Goal: Information Seeking & Learning: Learn about a topic

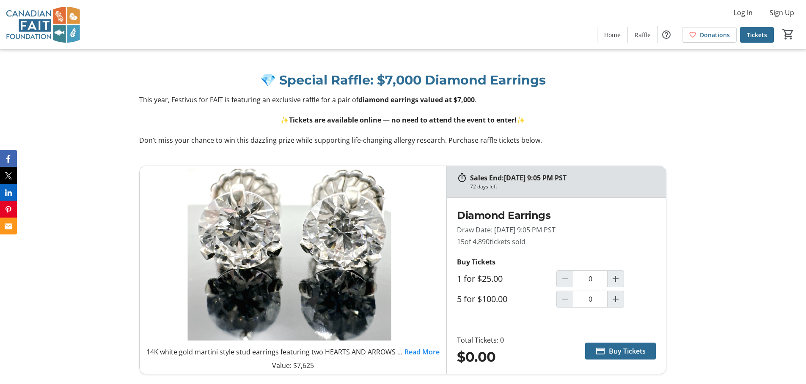
scroll to position [632, 0]
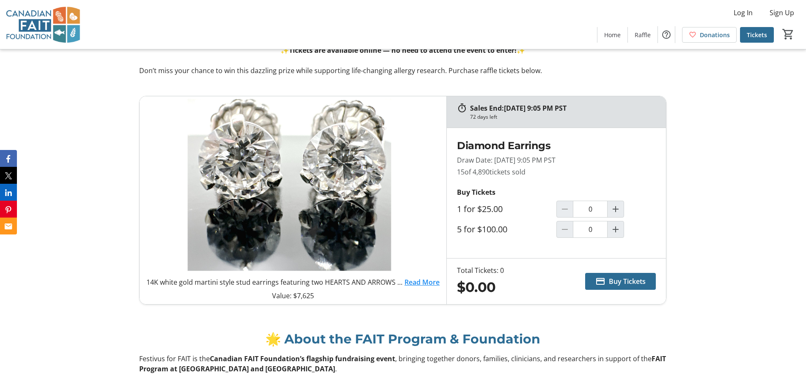
click at [557, 82] on div "💎 Special Raffle: $7,000 Diamond Earrings This year, Festivus for FAIT is featu…" at bounding box center [403, 36] width 806 height 100
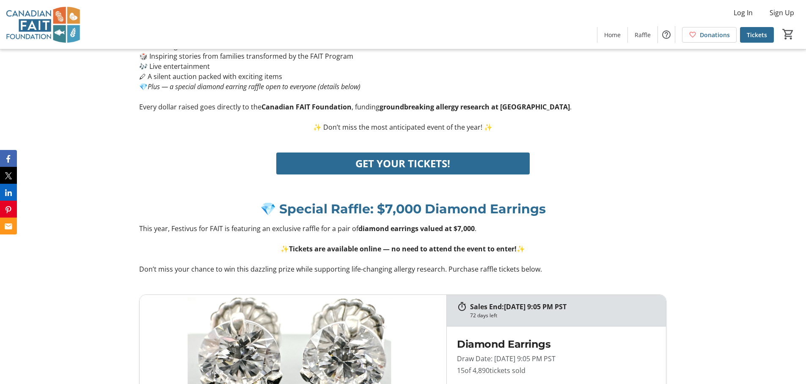
scroll to position [433, 0]
click at [607, 163] on div "GET YOUR TICKETS!" at bounding box center [402, 164] width 527 height 22
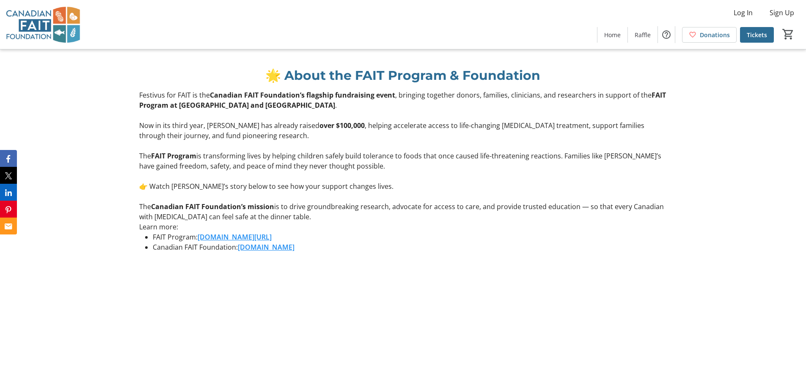
scroll to position [899, 0]
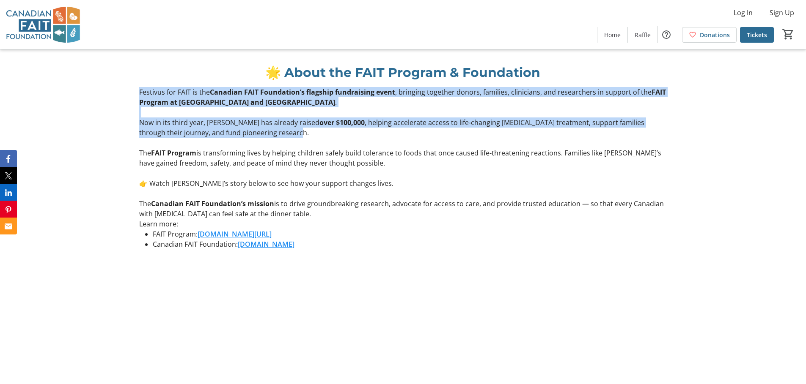
drag, startPoint x: 278, startPoint y: 133, endPoint x: 144, endPoint y: 96, distance: 139.1
click at [136, 91] on div "Festivus for FAIT is the Canadian FAIT Foundation’s flagship fundraising event …" at bounding box center [402, 171] width 537 height 169
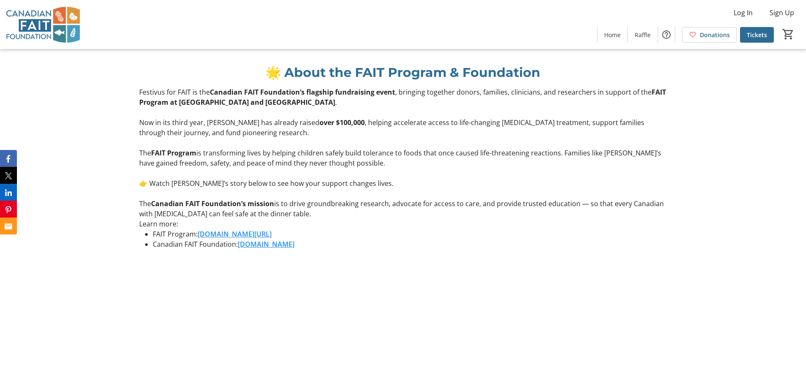
click at [281, 139] on p at bounding box center [402, 143] width 527 height 10
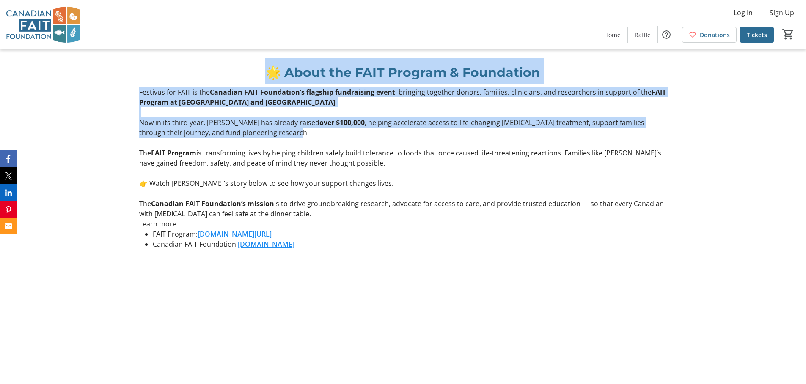
drag, startPoint x: 271, startPoint y: 133, endPoint x: 143, endPoint y: 73, distance: 142.1
click at [142, 73] on div "🌟 About the FAIT Program & Foundation Festivus for FAIT is the Canadian FAIT Fo…" at bounding box center [402, 157] width 527 height 198
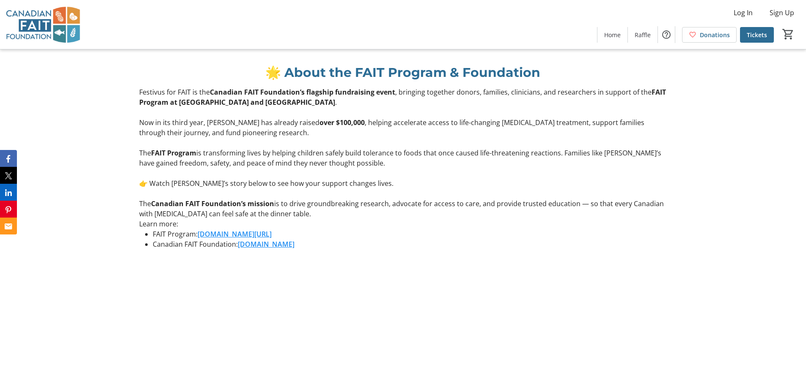
click at [301, 133] on p "Now in its third year, [PERSON_NAME] has already raised over $100,000 , helping…" at bounding box center [402, 128] width 527 height 20
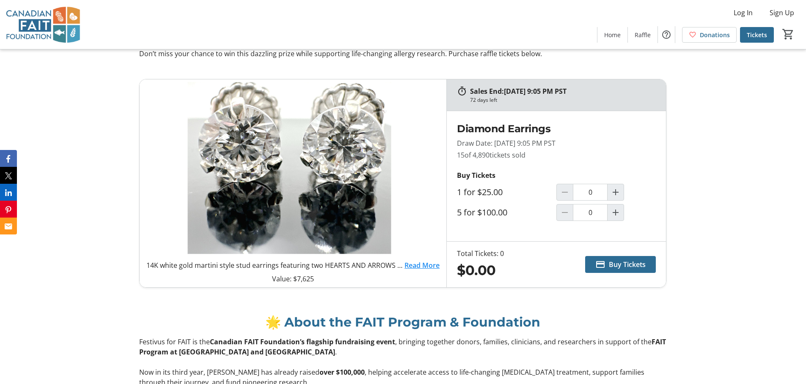
scroll to position [651, 0]
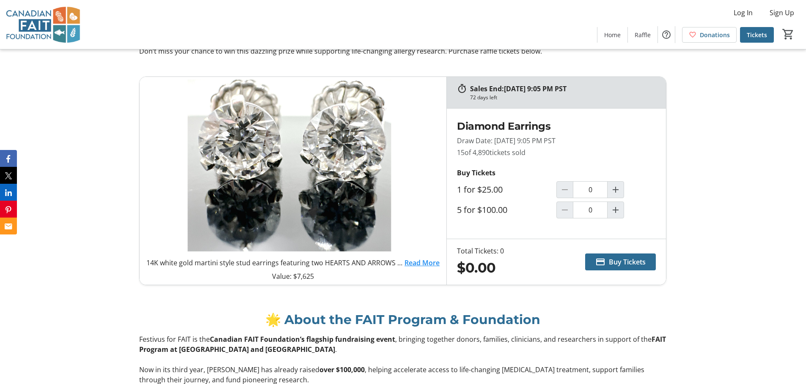
click at [125, 172] on div "Sales End: [DATE] 9:05 PM PST 72 days left 14K white gold martini style stud ea…" at bounding box center [403, 180] width 806 height 229
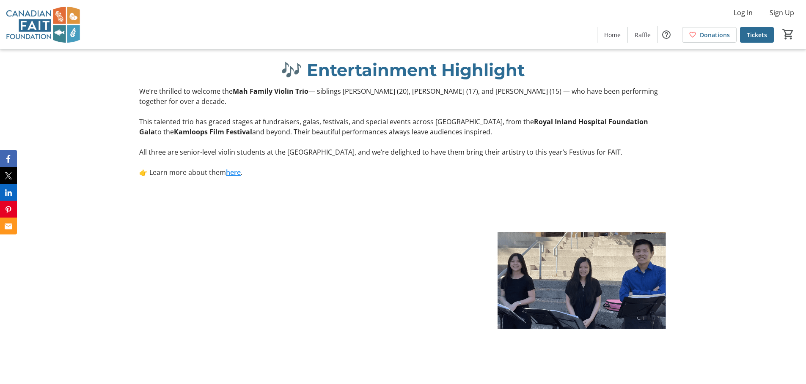
scroll to position [1428, 0]
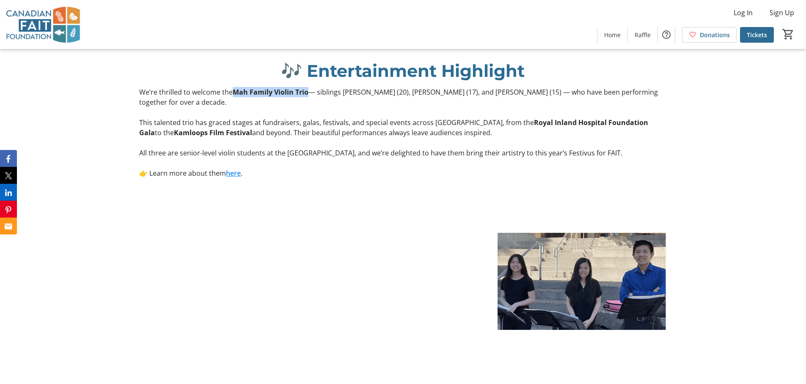
drag, startPoint x: 233, startPoint y: 93, endPoint x: 309, endPoint y: 93, distance: 76.1
click at [309, 93] on p "We’re thrilled to welcome the Mah Family Violin Trio — siblings [PERSON_NAME] (…" at bounding box center [402, 97] width 527 height 20
click at [317, 107] on p at bounding box center [402, 112] width 527 height 10
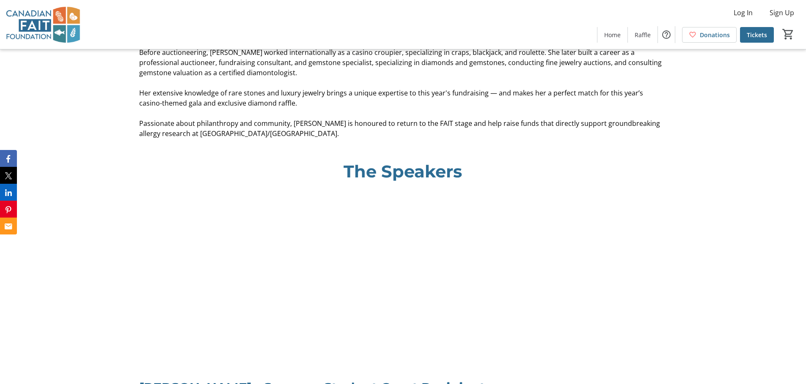
scroll to position [2135, 0]
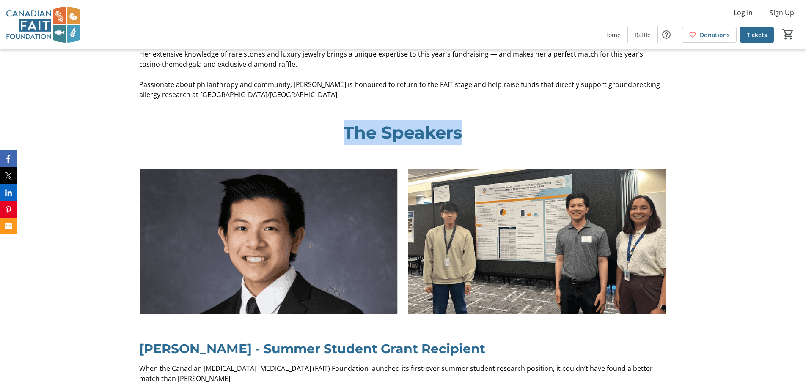
drag, startPoint x: 478, startPoint y: 124, endPoint x: 445, endPoint y: 119, distance: 34.2
click at [334, 123] on p "The Speakers" at bounding box center [402, 132] width 527 height 25
click at [485, 120] on p "The Speakers" at bounding box center [402, 132] width 527 height 25
drag, startPoint x: 456, startPoint y: 121, endPoint x: 368, endPoint y: 114, distance: 89.1
click at [302, 120] on p "The Speakers" at bounding box center [402, 132] width 527 height 25
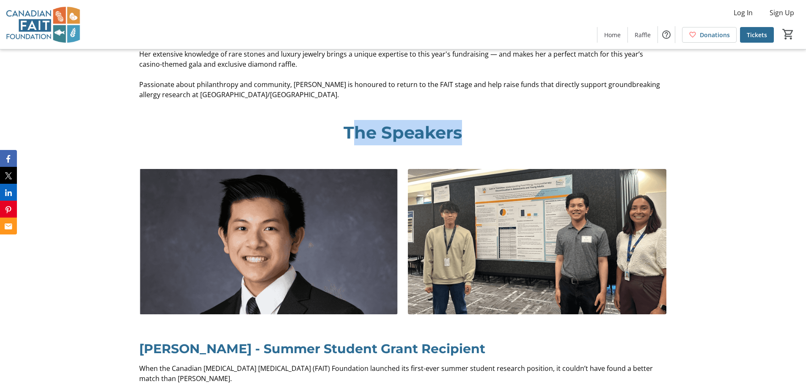
drag, startPoint x: 523, startPoint y: 117, endPoint x: 357, endPoint y: 116, distance: 165.8
click at [353, 120] on p "The Speakers" at bounding box center [402, 132] width 527 height 25
drag, startPoint x: 503, startPoint y: 119, endPoint x: 354, endPoint y: 122, distance: 149.3
click at [344, 124] on p "The Speakers" at bounding box center [402, 132] width 527 height 25
click at [492, 120] on p "The Speakers" at bounding box center [402, 132] width 527 height 25
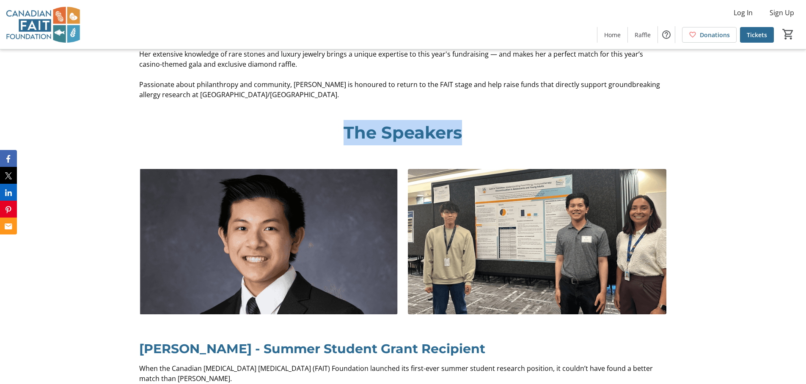
drag, startPoint x: 429, startPoint y: 126, endPoint x: 344, endPoint y: 125, distance: 85.0
click at [343, 125] on p "The Speakers" at bounding box center [402, 132] width 527 height 25
click at [487, 125] on p "The Speakers" at bounding box center [402, 132] width 527 height 25
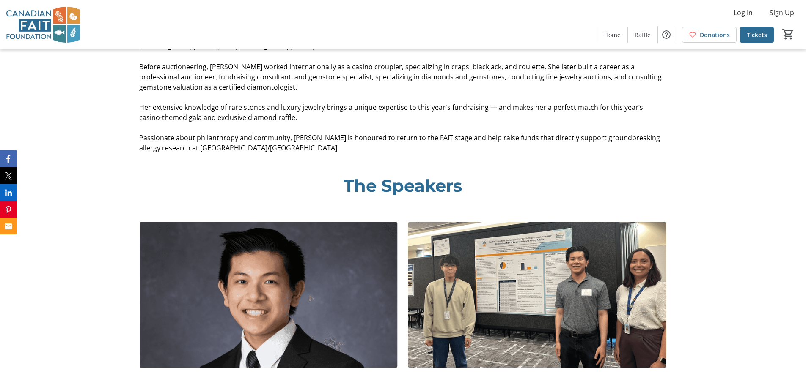
scroll to position [2070, 0]
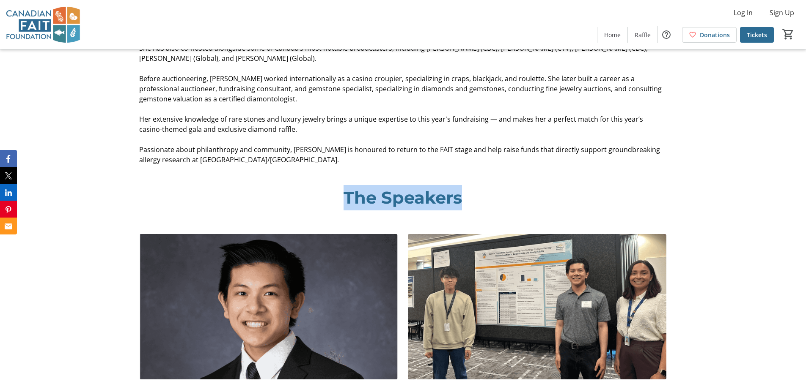
drag, startPoint x: 494, startPoint y: 198, endPoint x: 324, endPoint y: 180, distance: 171.0
click at [324, 185] on p "The Speakers" at bounding box center [402, 197] width 527 height 25
drag, startPoint x: 378, startPoint y: 173, endPoint x: 462, endPoint y: 179, distance: 84.8
click at [378, 175] on div "The Speakers" at bounding box center [403, 199] width 806 height 49
drag, startPoint x: 484, startPoint y: 183, endPoint x: 350, endPoint y: 165, distance: 135.3
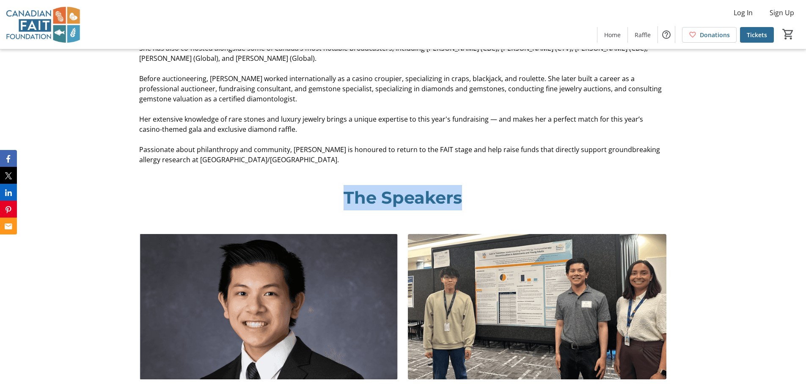
click at [332, 175] on div "The Speakers" at bounding box center [403, 199] width 806 height 49
click at [382, 159] on div "[PERSON_NAME] [PERSON_NAME] is proud to return for FAIT’s 3rd Annual Festivus f…" at bounding box center [403, 69] width 806 height 211
drag, startPoint x: 417, startPoint y: 191, endPoint x: 346, endPoint y: 170, distance: 74.0
click at [346, 175] on div "The Speakers" at bounding box center [403, 199] width 806 height 49
drag, startPoint x: 370, startPoint y: 166, endPoint x: 390, endPoint y: 166, distance: 19.9
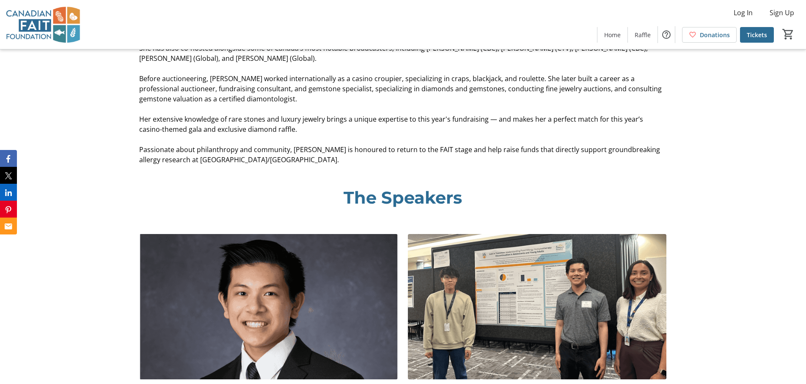
click at [370, 175] on div "The Speakers" at bounding box center [403, 199] width 806 height 49
click at [520, 185] on p "The Speakers" at bounding box center [402, 197] width 527 height 25
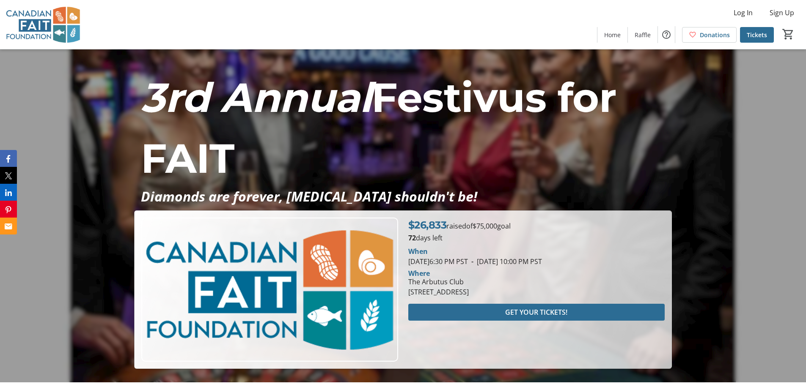
scroll to position [0, 0]
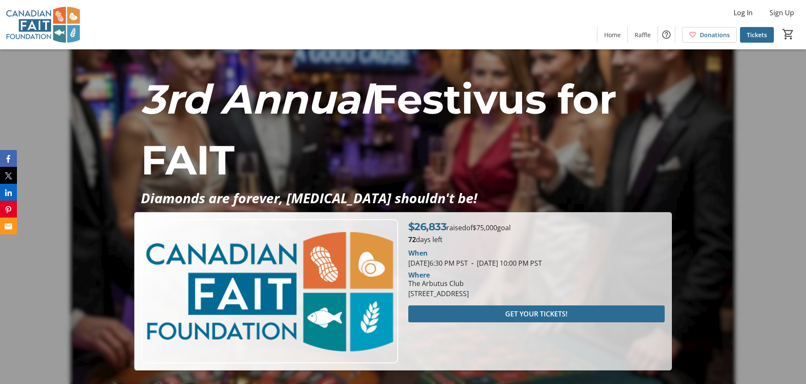
click at [762, 168] on div "3rd Annual Festivus for FAIT Diamonds are forever, [MEDICAL_DATA] shouldn't be!…" at bounding box center [403, 209] width 806 height 321
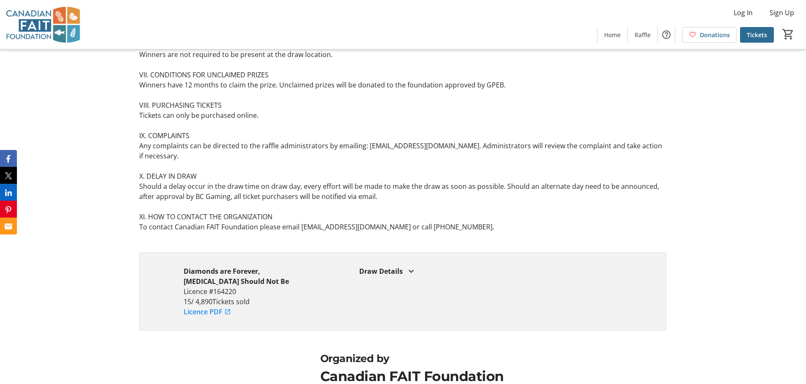
scroll to position [4826, 0]
click at [409, 266] on mat-icon at bounding box center [411, 271] width 10 height 10
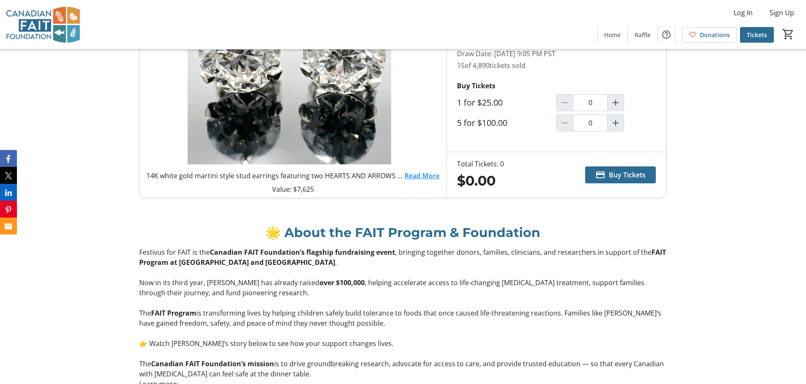
scroll to position [737, 0]
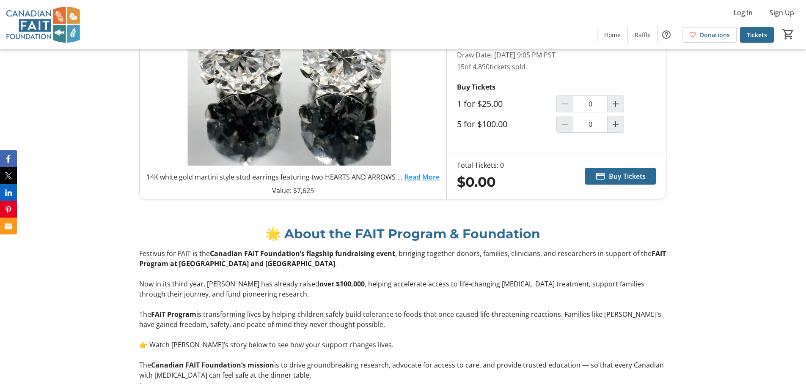
click at [425, 176] on link "Read More" at bounding box center [421, 177] width 35 height 10
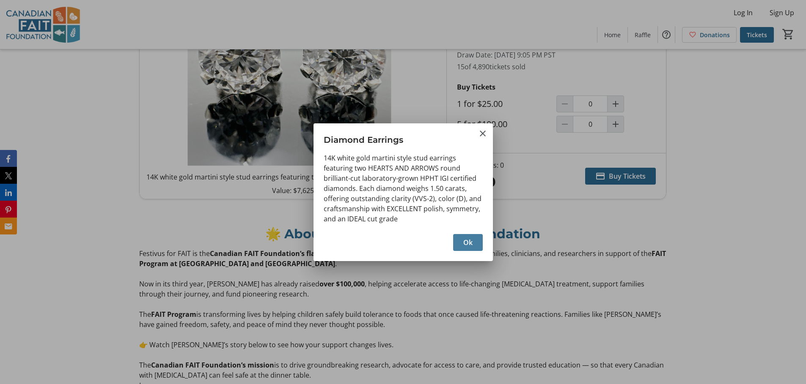
click at [477, 244] on span "button" at bounding box center [468, 243] width 30 height 20
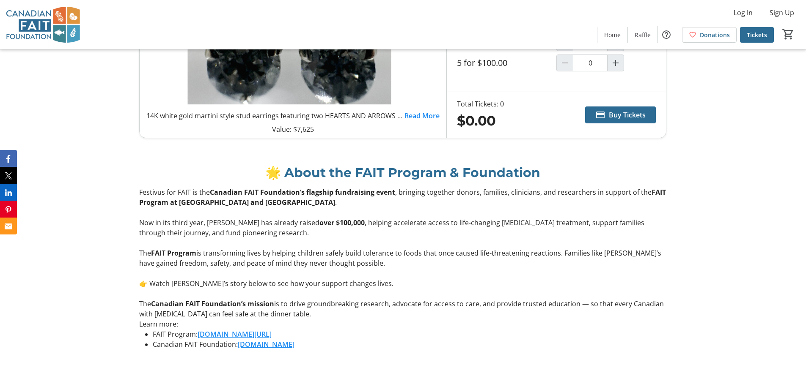
scroll to position [788, 0]
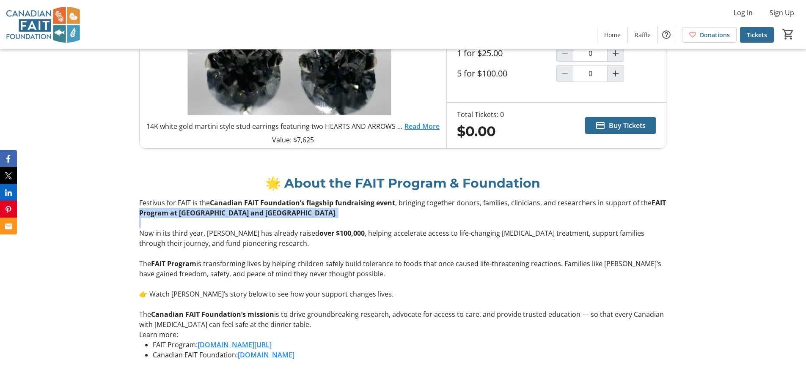
drag, startPoint x: 627, startPoint y: 209, endPoint x: 378, endPoint y: 220, distance: 249.4
click at [378, 221] on div "Festivus for FAIT is the Canadian FAIT Foundation’s flagship fundraising event …" at bounding box center [402, 282] width 537 height 169
click at [410, 221] on p at bounding box center [402, 223] width 527 height 10
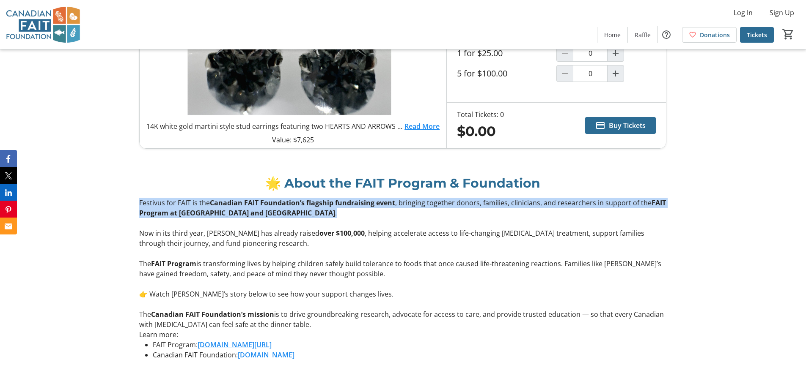
drag, startPoint x: 289, startPoint y: 212, endPoint x: 191, endPoint y: 208, distance: 97.8
click at [114, 201] on div "🌟 About the FAIT Program & Foundation Festivus for FAIT is the Canadian FAIT Fo…" at bounding box center [403, 268] width 806 height 218
click at [305, 215] on p "Festivus for FAIT is the Canadian FAIT Foundation’s flagship fundraising event …" at bounding box center [402, 208] width 527 height 20
drag, startPoint x: 294, startPoint y: 214, endPoint x: 135, endPoint y: 205, distance: 159.3
click at [135, 205] on div "Festivus for FAIT is the Canadian FAIT Foundation’s flagship fundraising event …" at bounding box center [402, 282] width 537 height 169
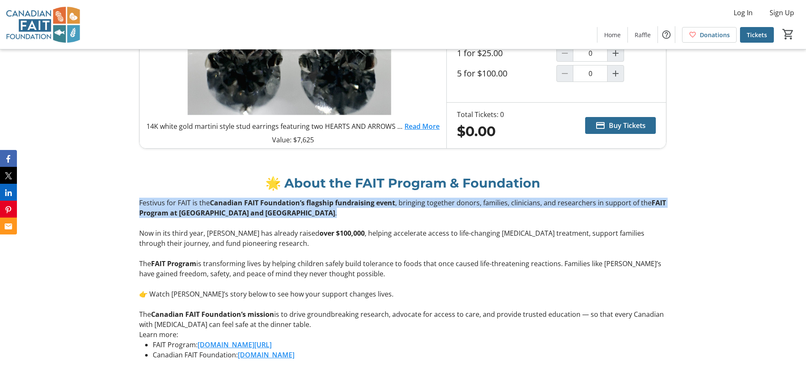
click at [228, 207] on strong "Canadian FAIT Foundation’s flagship fundraising event" at bounding box center [302, 202] width 185 height 9
drag, startPoint x: 291, startPoint y: 213, endPoint x: 162, endPoint y: 203, distance: 129.8
click at [133, 204] on div "🌟 About the FAIT Program & Foundation Festivus for FAIT is the Canadian FAIT Fo…" at bounding box center [403, 268] width 806 height 218
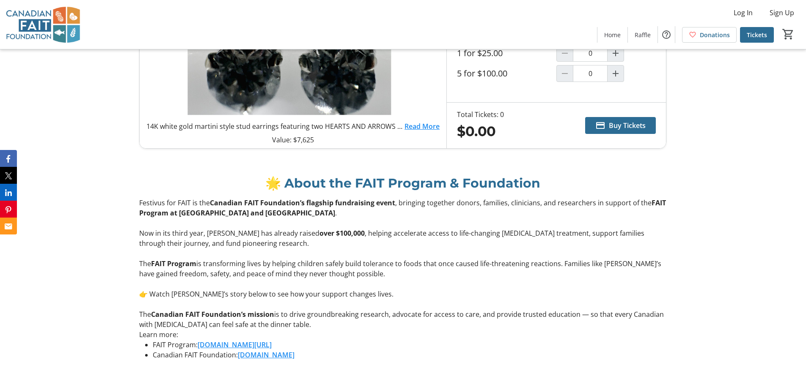
click at [264, 211] on strong "FAIT Program at [GEOGRAPHIC_DATA] and [GEOGRAPHIC_DATA]" at bounding box center [402, 207] width 527 height 19
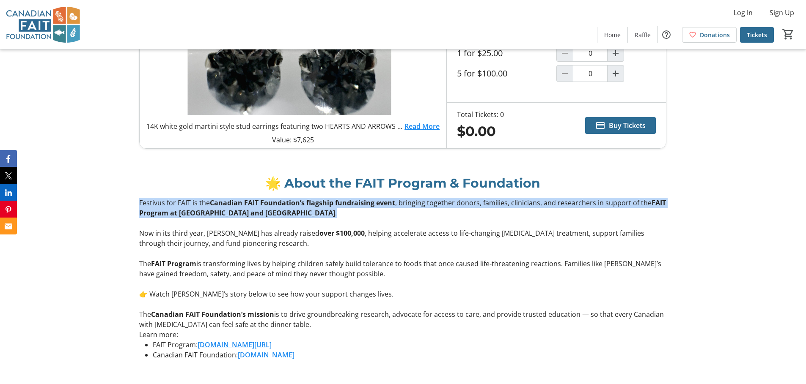
drag, startPoint x: 295, startPoint y: 215, endPoint x: 218, endPoint y: 211, distance: 77.1
click at [135, 206] on div "Festivus for FAIT is the Canadian FAIT Foundation’s flagship fundraising event …" at bounding box center [402, 282] width 537 height 169
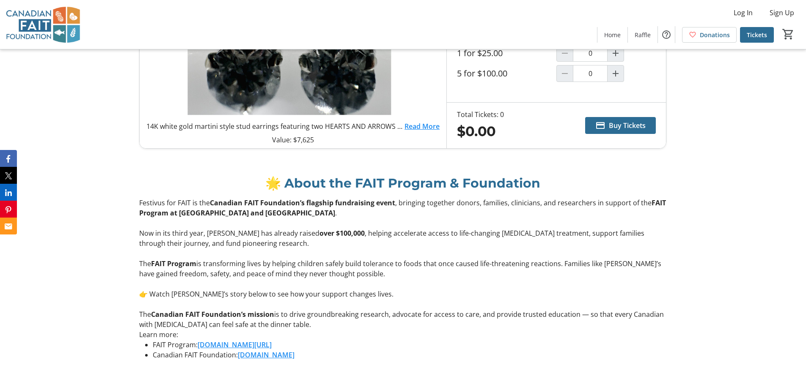
drag, startPoint x: 283, startPoint y: 212, endPoint x: 294, endPoint y: 213, distance: 11.0
click at [283, 212] on p "Festivus for FAIT is the Canadian FAIT Foundation’s flagship fundraising event …" at bounding box center [402, 208] width 527 height 20
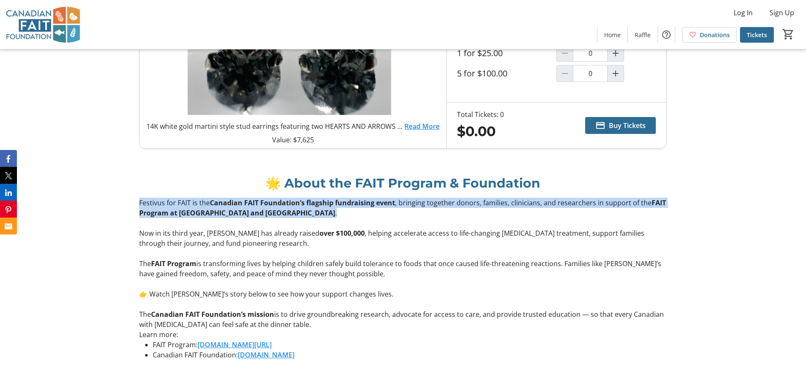
drag, startPoint x: 280, startPoint y: 215, endPoint x: 185, endPoint y: 210, distance: 94.5
click at [135, 205] on div "Festivus for FAIT is the Canadian FAIT Foundation’s flagship fundraising event …" at bounding box center [402, 282] width 537 height 169
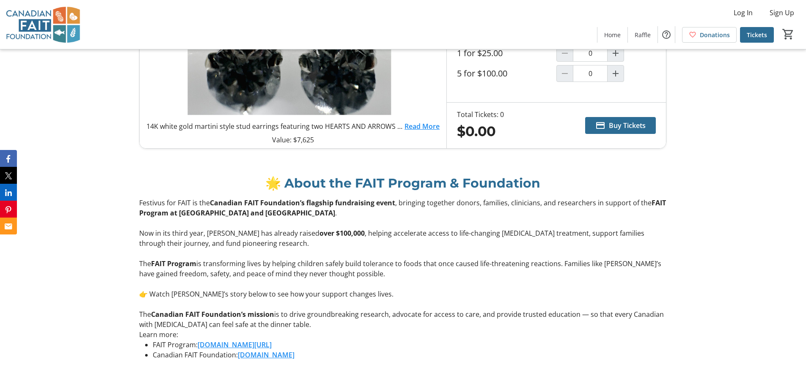
click at [300, 220] on p at bounding box center [402, 223] width 527 height 10
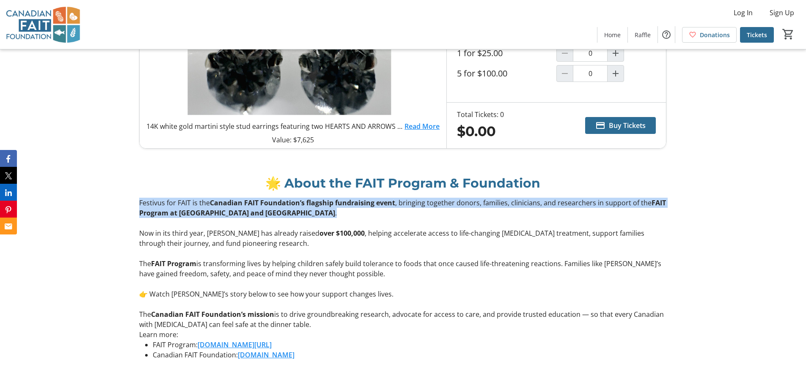
drag, startPoint x: 305, startPoint y: 215, endPoint x: 147, endPoint y: 207, distance: 158.0
click at [136, 204] on div "Festivus for FAIT is the Canadian FAIT Foundation’s flagship fundraising event …" at bounding box center [402, 282] width 537 height 169
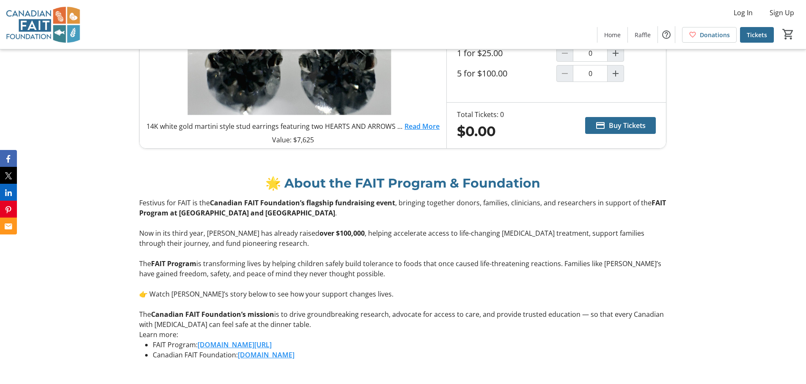
click at [302, 217] on p "Festivus for FAIT is the Canadian FAIT Foundation’s flagship fundraising event …" at bounding box center [402, 208] width 527 height 20
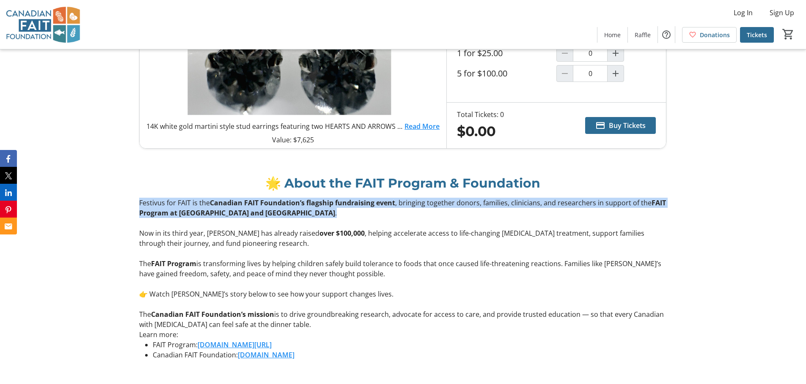
drag, startPoint x: 318, startPoint y: 214, endPoint x: 139, endPoint y: 202, distance: 179.8
click at [137, 201] on div "Festivus for FAIT is the Canadian FAIT Foundation’s flagship fundraising event …" at bounding box center [402, 282] width 537 height 169
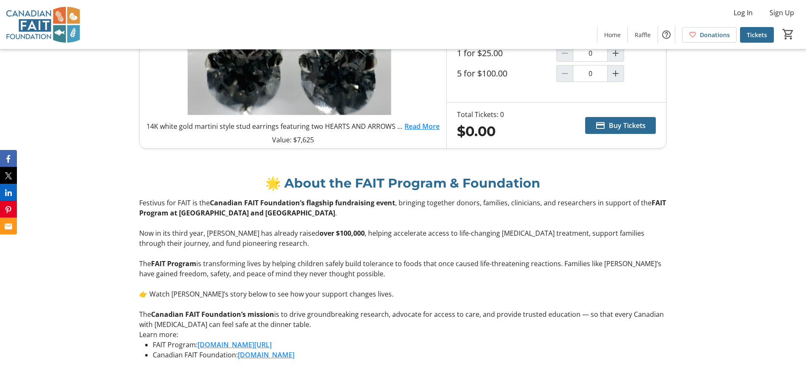
click at [304, 217] on p "Festivus for FAIT is the Canadian FAIT Foundation’s flagship fundraising event …" at bounding box center [402, 208] width 527 height 20
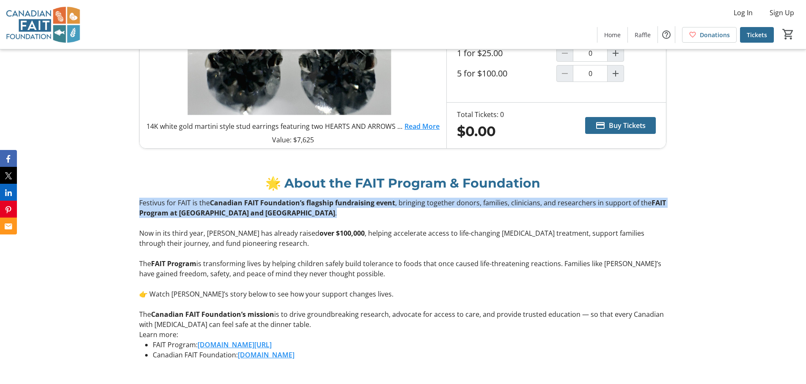
drag, startPoint x: 299, startPoint y: 216, endPoint x: 139, endPoint y: 203, distance: 160.8
click at [137, 203] on div "Festivus for FAIT is the Canadian FAIT Foundation’s flagship fundraising event …" at bounding box center [402, 282] width 537 height 169
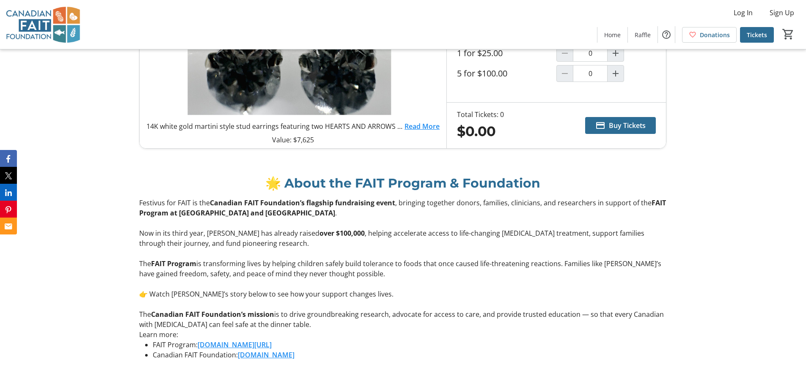
click at [267, 217] on strong "FAIT Program at [GEOGRAPHIC_DATA] and [GEOGRAPHIC_DATA]" at bounding box center [402, 207] width 527 height 19
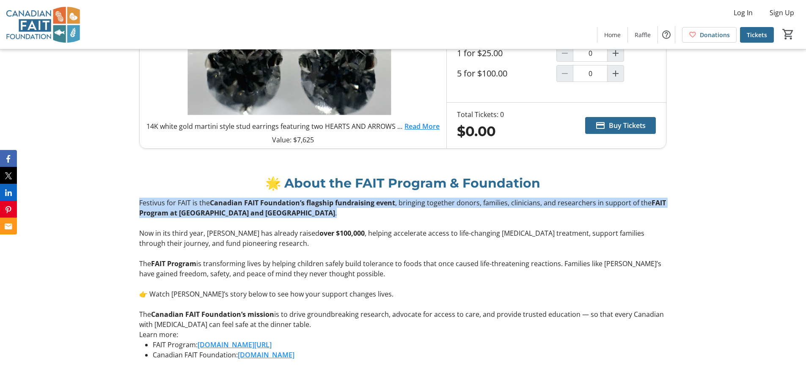
drag, startPoint x: 311, startPoint y: 215, endPoint x: 153, endPoint y: 209, distance: 157.9
click at [142, 205] on p "Festivus for FAIT is the Canadian FAIT Foundation’s flagship fundraising event …" at bounding box center [402, 208] width 527 height 20
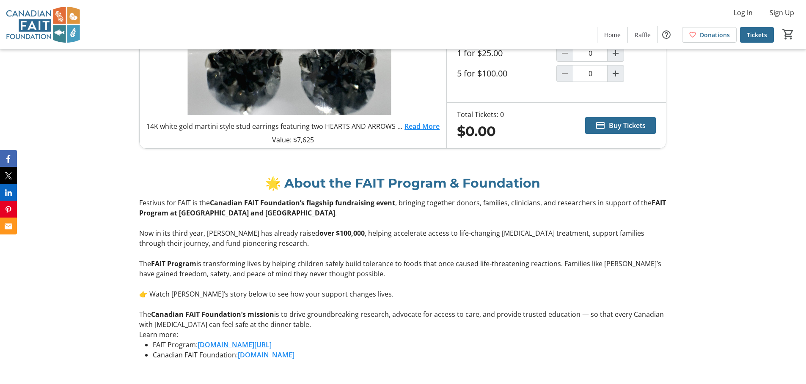
click at [307, 221] on p at bounding box center [402, 223] width 527 height 10
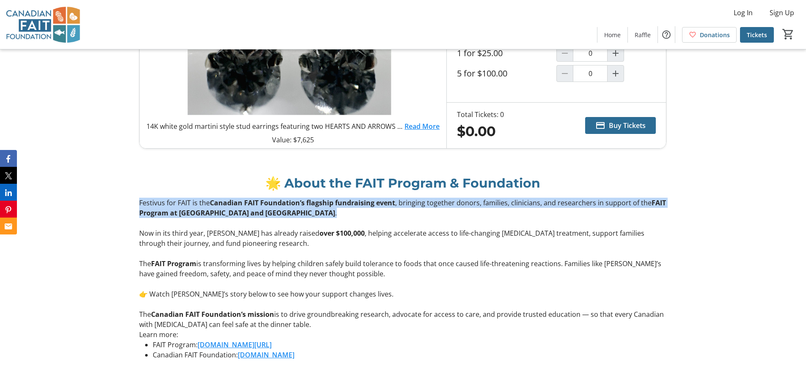
drag, startPoint x: 313, startPoint y: 216, endPoint x: 186, endPoint y: 209, distance: 127.5
click at [141, 204] on p "Festivus for FAIT is the Canadian FAIT Foundation’s flagship fundraising event …" at bounding box center [402, 208] width 527 height 20
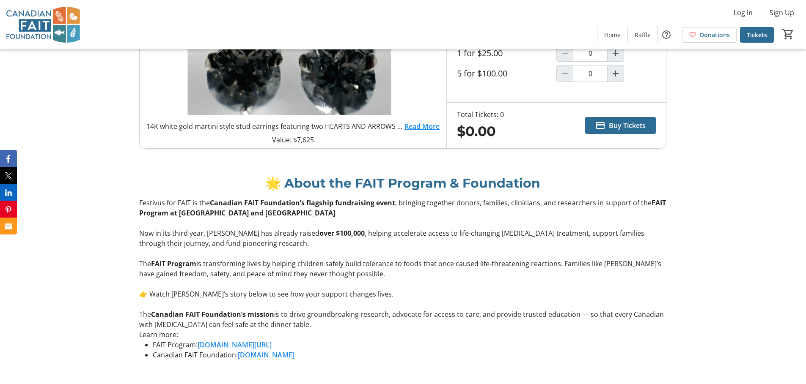
click at [290, 216] on p "Festivus for FAIT is the Canadian FAIT Foundation’s flagship fundraising event …" at bounding box center [402, 208] width 527 height 20
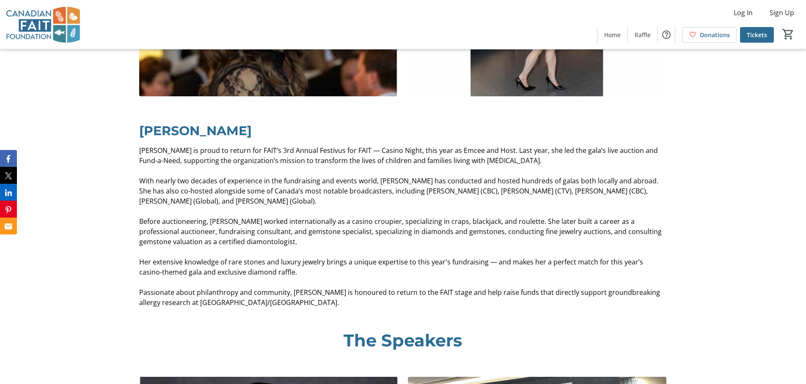
scroll to position [1928, 0]
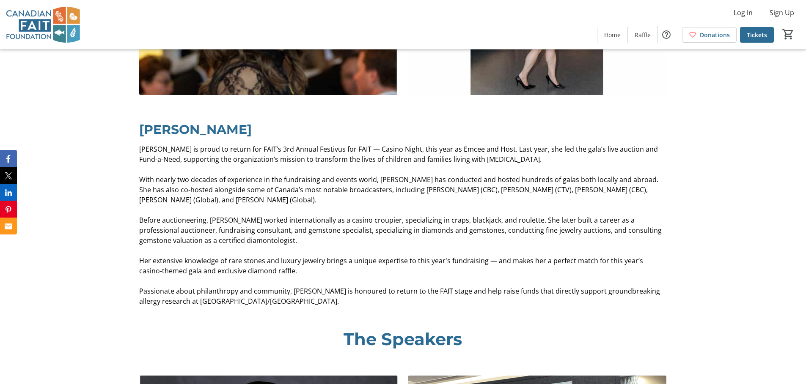
drag, startPoint x: 539, startPoint y: 153, endPoint x: 367, endPoint y: 135, distance: 173.1
click at [367, 144] on p "[PERSON_NAME] is proud to return for FAIT’s 3rd Annual Festivus for FAIT — Casi…" at bounding box center [402, 154] width 527 height 20
click at [476, 133] on div "[PERSON_NAME] [PERSON_NAME] is proud to return for FAIT’s 3rd Annual Festivus f…" at bounding box center [402, 210] width 527 height 191
drag, startPoint x: 549, startPoint y: 153, endPoint x: 138, endPoint y: 136, distance: 411.0
click at [138, 144] on div "[PERSON_NAME] is proud to return for FAIT’s 3rd Annual Festivus for FAIT — Casi…" at bounding box center [402, 225] width 537 height 162
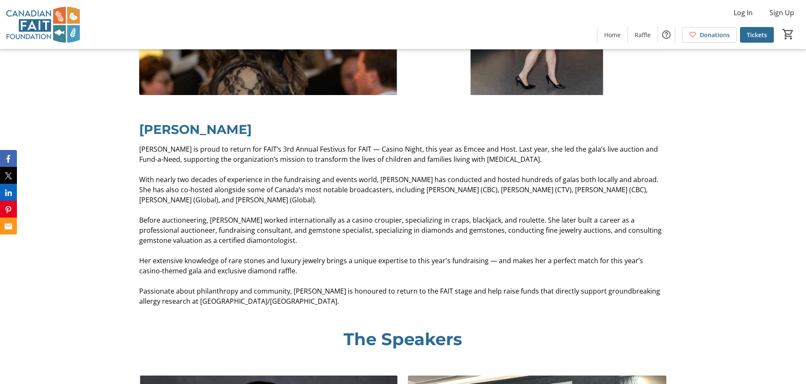
click at [152, 145] on span "[PERSON_NAME] is proud to return for FAIT’s 3rd Annual Festivus for FAIT — Casi…" at bounding box center [398, 154] width 519 height 19
drag, startPoint x: 139, startPoint y: 138, endPoint x: 536, endPoint y: 153, distance: 397.0
click at [538, 153] on p "[PERSON_NAME] is proud to return for FAIT’s 3rd Annual Festivus for FAIT — Casi…" at bounding box center [402, 154] width 527 height 20
click at [535, 151] on p "[PERSON_NAME] is proud to return for FAIT’s 3rd Annual Festivus for FAIT — Casi…" at bounding box center [402, 154] width 527 height 20
drag, startPoint x: 530, startPoint y: 148, endPoint x: 188, endPoint y: 143, distance: 341.8
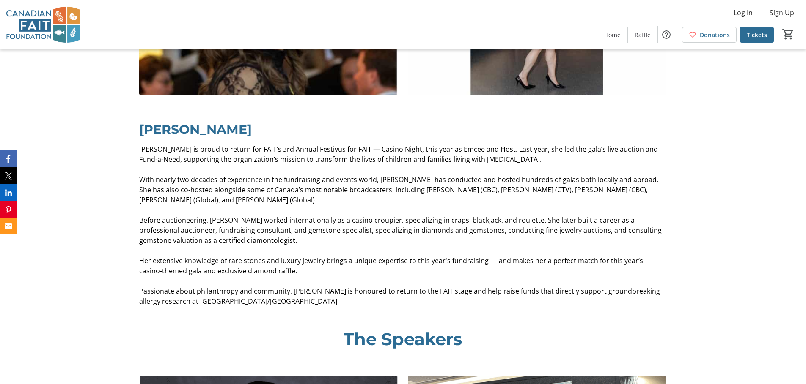
click at [136, 144] on div "[PERSON_NAME] is proud to return for FAIT’s 3rd Annual Festivus for FAIT — Casi…" at bounding box center [402, 225] width 537 height 162
click at [202, 146] on span "[PERSON_NAME] is proud to return for FAIT’s 3rd Annual Festivus for FAIT — Casi…" at bounding box center [398, 154] width 519 height 19
drag, startPoint x: 529, startPoint y: 151, endPoint x: 141, endPoint y: 140, distance: 388.0
click at [140, 144] on p "[PERSON_NAME] is proud to return for FAIT’s 3rd Annual Festivus for FAIT — Casi…" at bounding box center [402, 154] width 527 height 20
click at [533, 151] on p "[PERSON_NAME] is proud to return for FAIT’s 3rd Annual Festivus for FAIT — Casi…" at bounding box center [402, 154] width 527 height 20
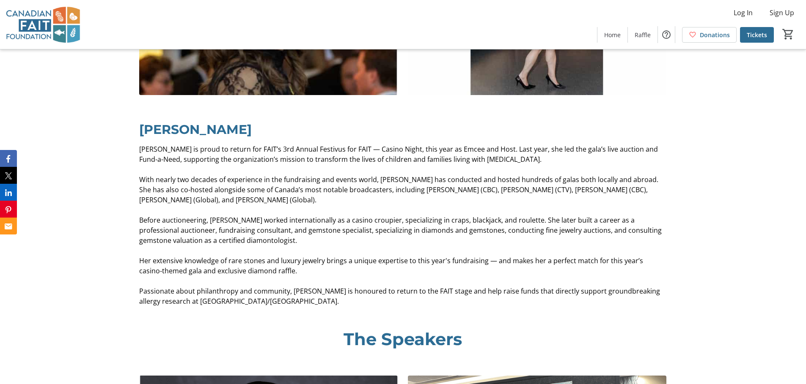
drag, startPoint x: 531, startPoint y: 151, endPoint x: 145, endPoint y: 138, distance: 386.4
click at [139, 144] on p "[PERSON_NAME] is proud to return for FAIT’s 3rd Annual Festivus for FAIT — Casi…" at bounding box center [402, 154] width 527 height 20
click at [530, 178] on span "With nearly two decades of experience in the fundraising and events world, [PER…" at bounding box center [398, 190] width 519 height 30
drag, startPoint x: 518, startPoint y: 152, endPoint x: 116, endPoint y: 134, distance: 402.6
click at [107, 133] on div "[PERSON_NAME] [PERSON_NAME] is proud to return for FAIT’s 3rd Annual Festivus f…" at bounding box center [403, 210] width 806 height 211
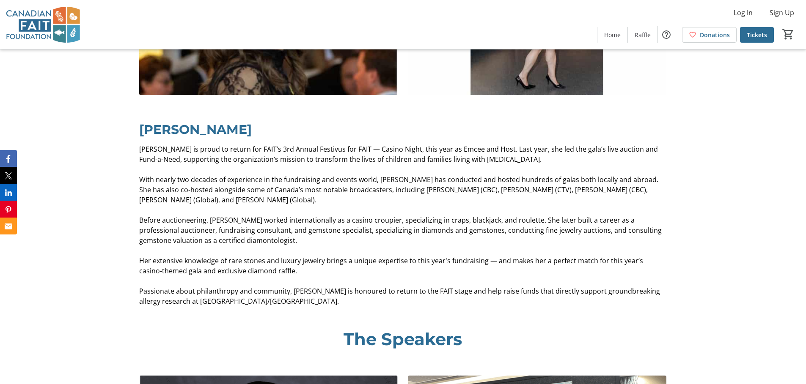
click at [419, 176] on span "With nearly two decades of experience in the fundraising and events world, [PER…" at bounding box center [398, 190] width 519 height 30
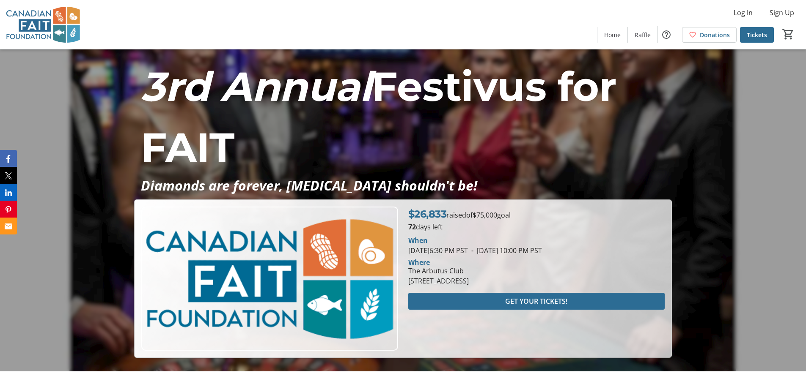
scroll to position [0, 0]
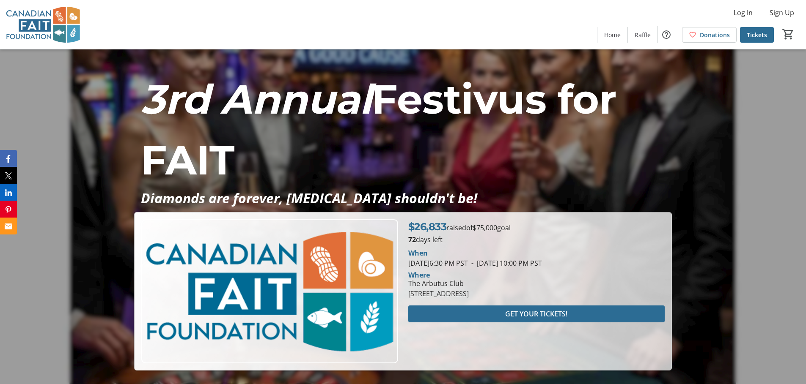
click at [751, 165] on div "3rd Annual Festivus for FAIT Diamonds are forever, [MEDICAL_DATA] shouldn't be!…" at bounding box center [403, 209] width 806 height 321
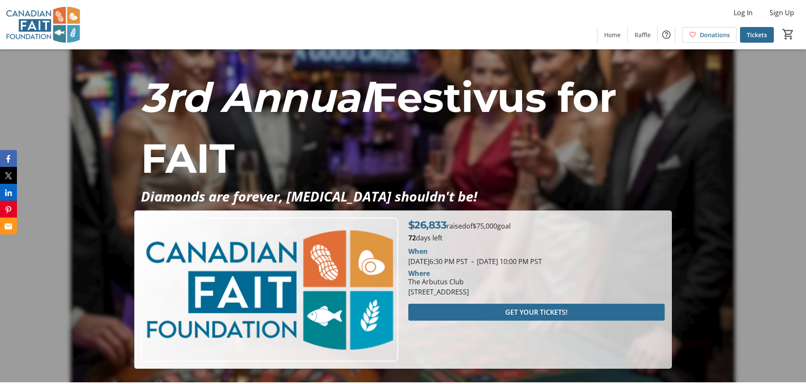
click at [722, 220] on div "3rd Annual Festivus for FAIT Diamonds are forever, [MEDICAL_DATA] shouldn't be!…" at bounding box center [403, 208] width 806 height 321
click at [738, 204] on div "3rd Annual Festivus for FAIT Diamonds are forever, [MEDICAL_DATA] shouldn't be!…" at bounding box center [403, 208] width 806 height 321
click at [722, 184] on div "3rd Annual Festivus for FAIT Diamonds are forever, [MEDICAL_DATA] shouldn't be!…" at bounding box center [403, 208] width 806 height 321
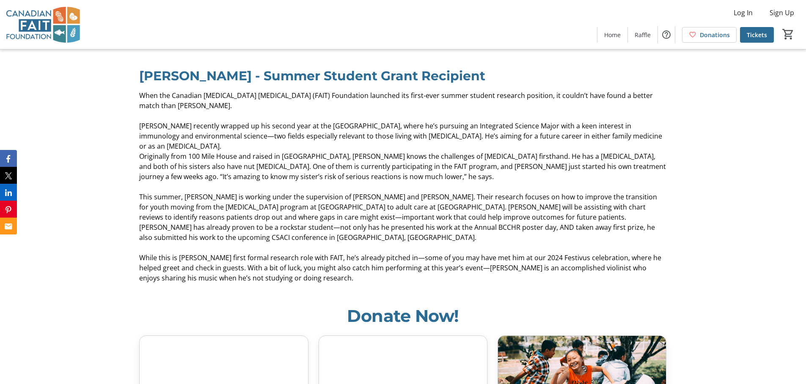
scroll to position [2410, 0]
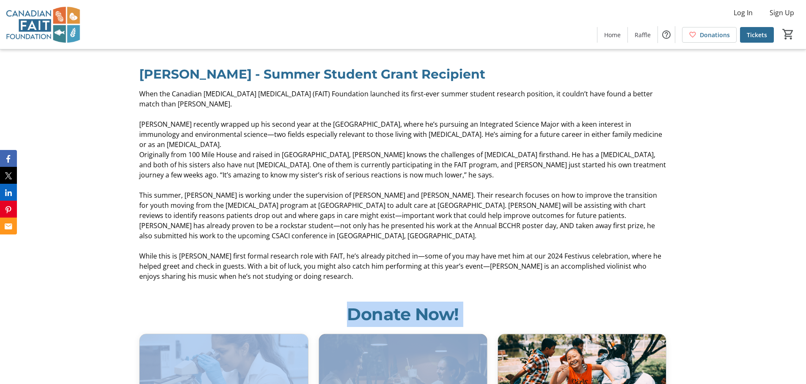
drag, startPoint x: 462, startPoint y: 280, endPoint x: 494, endPoint y: 308, distance: 41.9
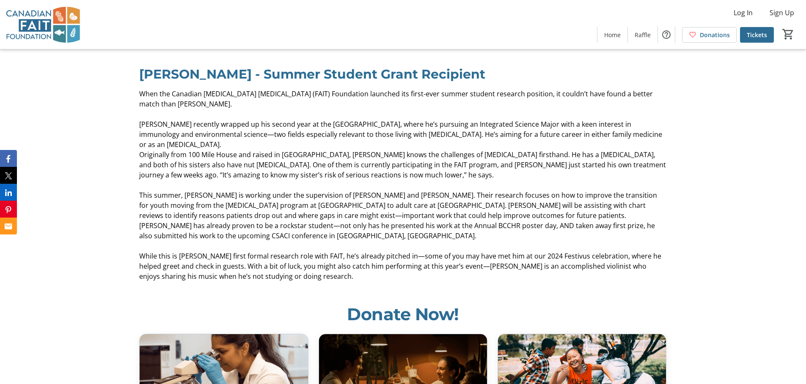
click at [516, 302] on h2 "Donate Now!" at bounding box center [402, 314] width 527 height 25
click at [344, 302] on h2 "Donate Now!" at bounding box center [402, 314] width 527 height 25
click at [500, 302] on h2 "Donate Now!" at bounding box center [402, 314] width 527 height 25
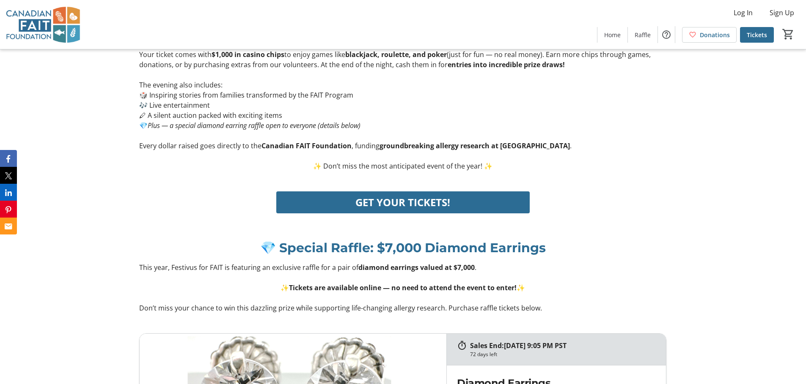
scroll to position [0, 0]
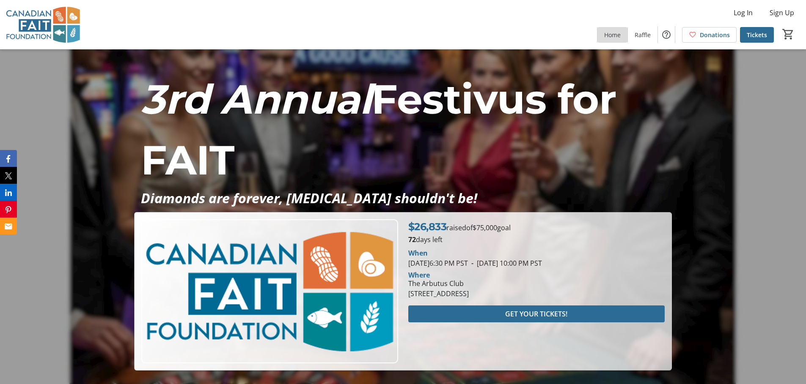
click at [606, 36] on span "Home" at bounding box center [612, 34] width 16 height 9
click at [615, 33] on span "Home" at bounding box center [612, 34] width 16 height 9
drag, startPoint x: 147, startPoint y: 99, endPoint x: 253, endPoint y: 156, distance: 120.7
click at [252, 157] on p "3rd Annual Festivus for FAIT" at bounding box center [403, 130] width 524 height 122
click at [261, 153] on p "3rd Annual Festivus for FAIT" at bounding box center [403, 130] width 524 height 122
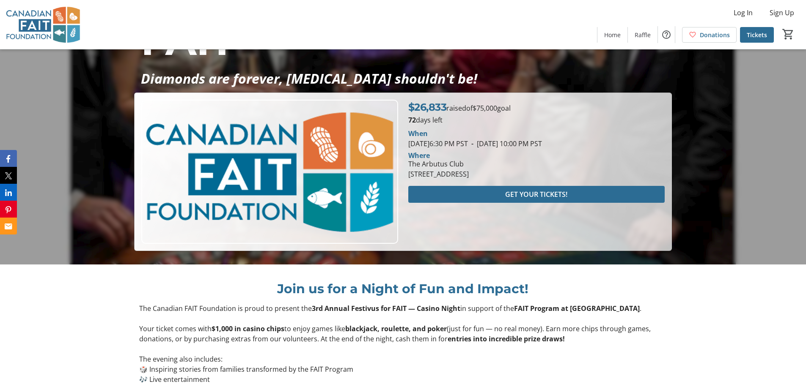
scroll to position [118, 0]
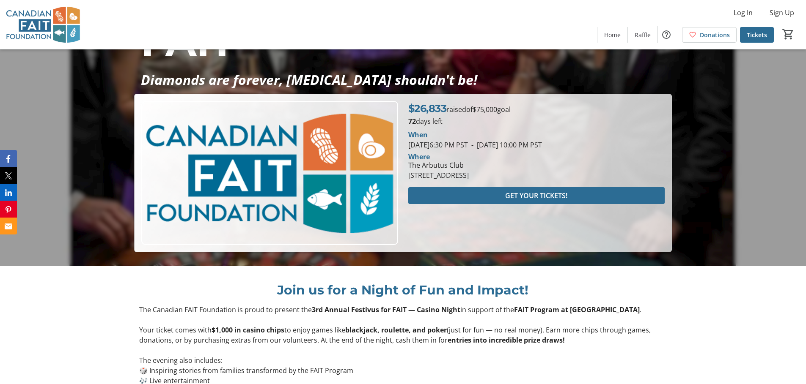
click at [231, 277] on p "Join us for a Night of Fun and Impact!" at bounding box center [402, 288] width 527 height 25
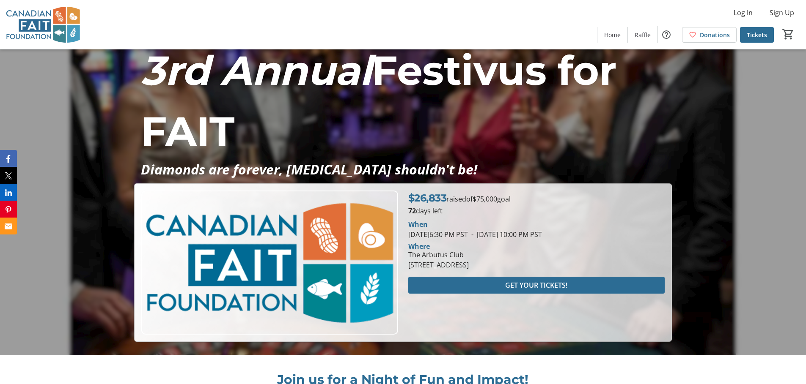
scroll to position [0, 0]
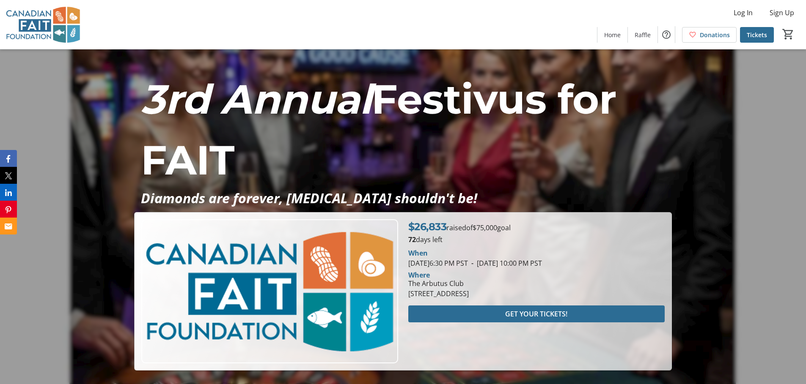
click at [403, 171] on p "3rd Annual Festivus for FAIT" at bounding box center [403, 130] width 524 height 122
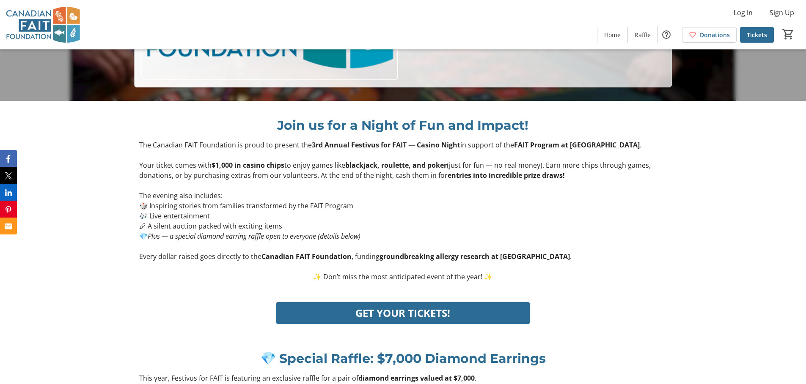
scroll to position [280, 0]
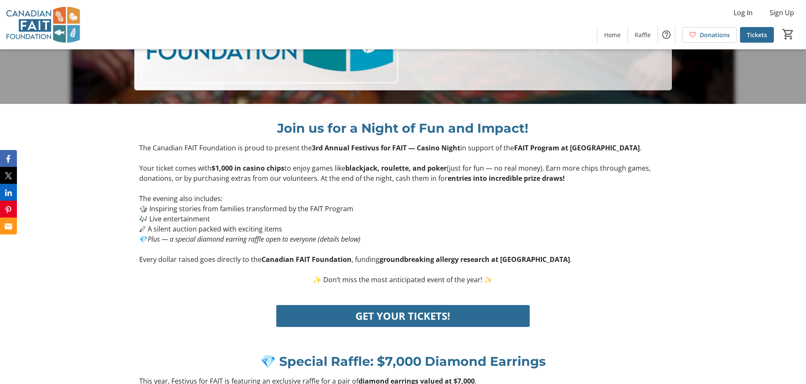
click at [614, 256] on p "Every dollar raised goes directly to the Canadian FAIT Foundation , funding gro…" at bounding box center [402, 260] width 527 height 10
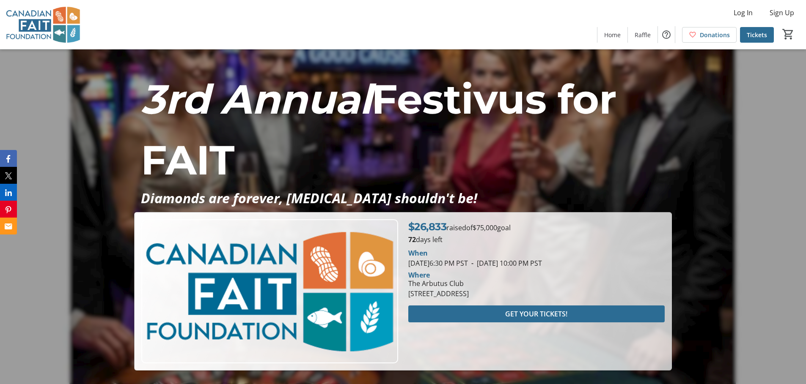
scroll to position [2, 0]
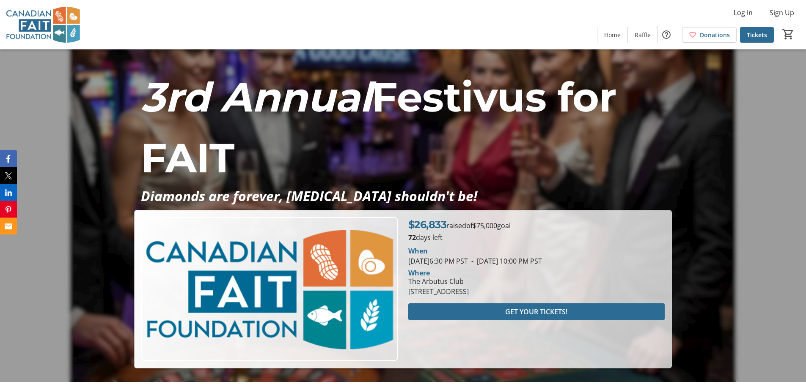
click at [377, 150] on p "3rd Annual Festivus for FAIT" at bounding box center [403, 128] width 524 height 122
click at [369, 152] on p "3rd Annual Festivus for FAIT" at bounding box center [403, 128] width 524 height 122
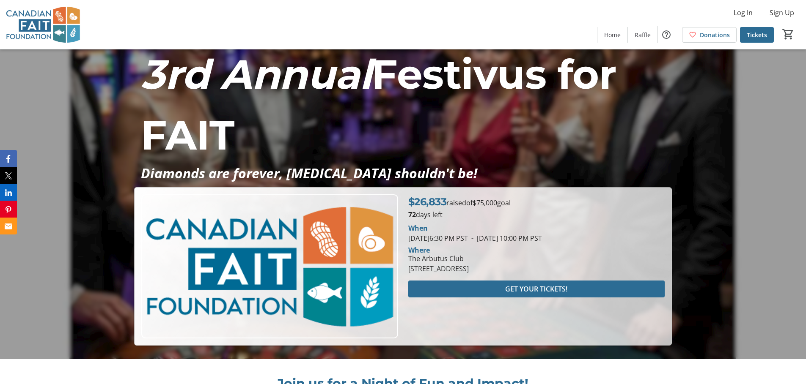
scroll to position [0, 0]
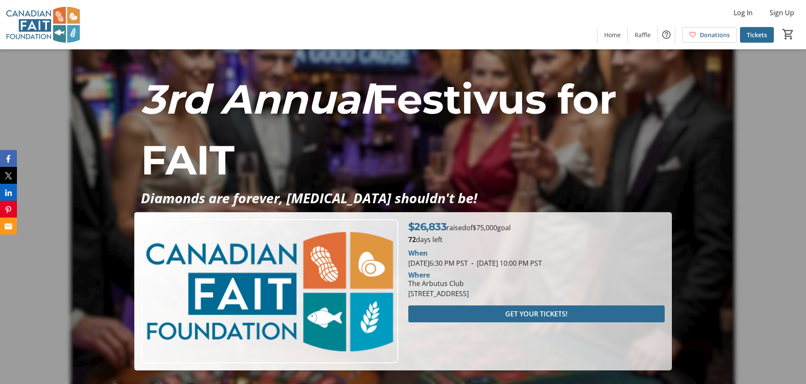
drag, startPoint x: 146, startPoint y: 94, endPoint x: 247, endPoint y: 155, distance: 118.2
click at [247, 155] on p "3rd Annual Festivus for FAIT" at bounding box center [403, 130] width 524 height 122
drag, startPoint x: 250, startPoint y: 151, endPoint x: 242, endPoint y: 149, distance: 7.8
click at [250, 151] on p "3rd Annual Festivus for FAIT" at bounding box center [403, 130] width 524 height 122
drag, startPoint x: 146, startPoint y: 94, endPoint x: 252, endPoint y: 167, distance: 128.6
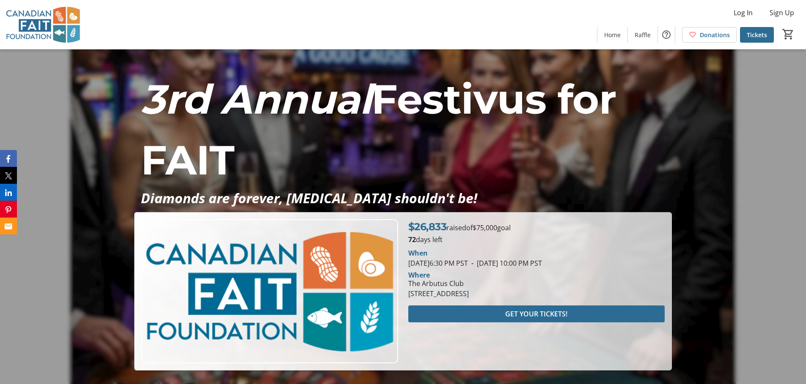
click at [252, 167] on p "3rd Annual Festivus for FAIT" at bounding box center [403, 130] width 524 height 122
drag, startPoint x: 253, startPoint y: 154, endPoint x: 239, endPoint y: 166, distance: 18.0
click at [253, 154] on p "3rd Annual Festivus for FAIT" at bounding box center [403, 130] width 524 height 122
drag, startPoint x: 242, startPoint y: 159, endPoint x: 204, endPoint y: 115, distance: 57.9
click at [133, 103] on div "3rd Annual Festivus for FAIT Diamonds are forever, [MEDICAL_DATA] shouldn't be!…" at bounding box center [403, 209] width 806 height 321
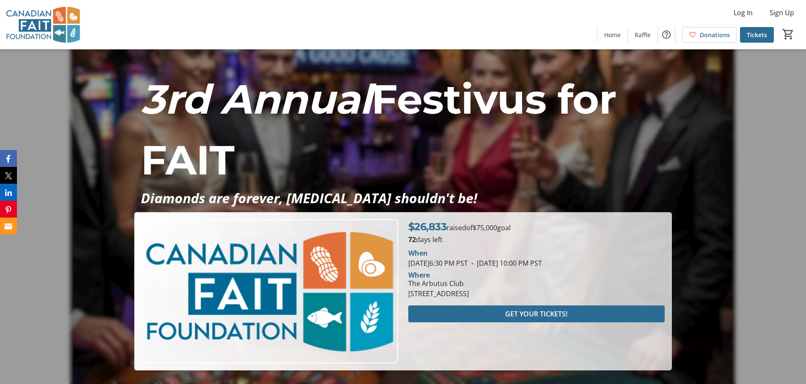
drag, startPoint x: 286, startPoint y: 147, endPoint x: 270, endPoint y: 161, distance: 21.6
click at [286, 147] on p "3rd Annual Festivus for FAIT" at bounding box center [403, 130] width 524 height 122
drag, startPoint x: 236, startPoint y: 161, endPoint x: 147, endPoint y: 108, distance: 103.9
click at [146, 108] on p "3rd Annual Festivus for FAIT" at bounding box center [403, 130] width 524 height 122
click at [327, 153] on p "3rd Annual Festivus for FAIT" at bounding box center [403, 130] width 524 height 122
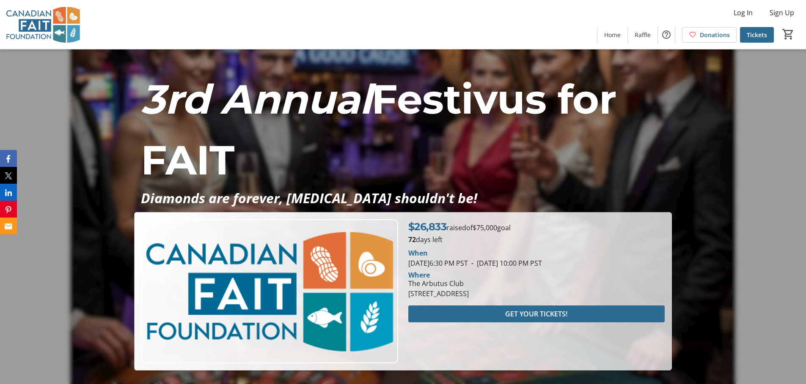
drag, startPoint x: 247, startPoint y: 158, endPoint x: 169, endPoint y: 99, distance: 97.6
click at [137, 83] on h1 "3rd Annual Festivus for FAIT" at bounding box center [402, 130] width 537 height 122
click at [273, 140] on p "3rd Annual Festivus for FAIT" at bounding box center [403, 130] width 524 height 122
